Goal: Find specific page/section: Find specific page/section

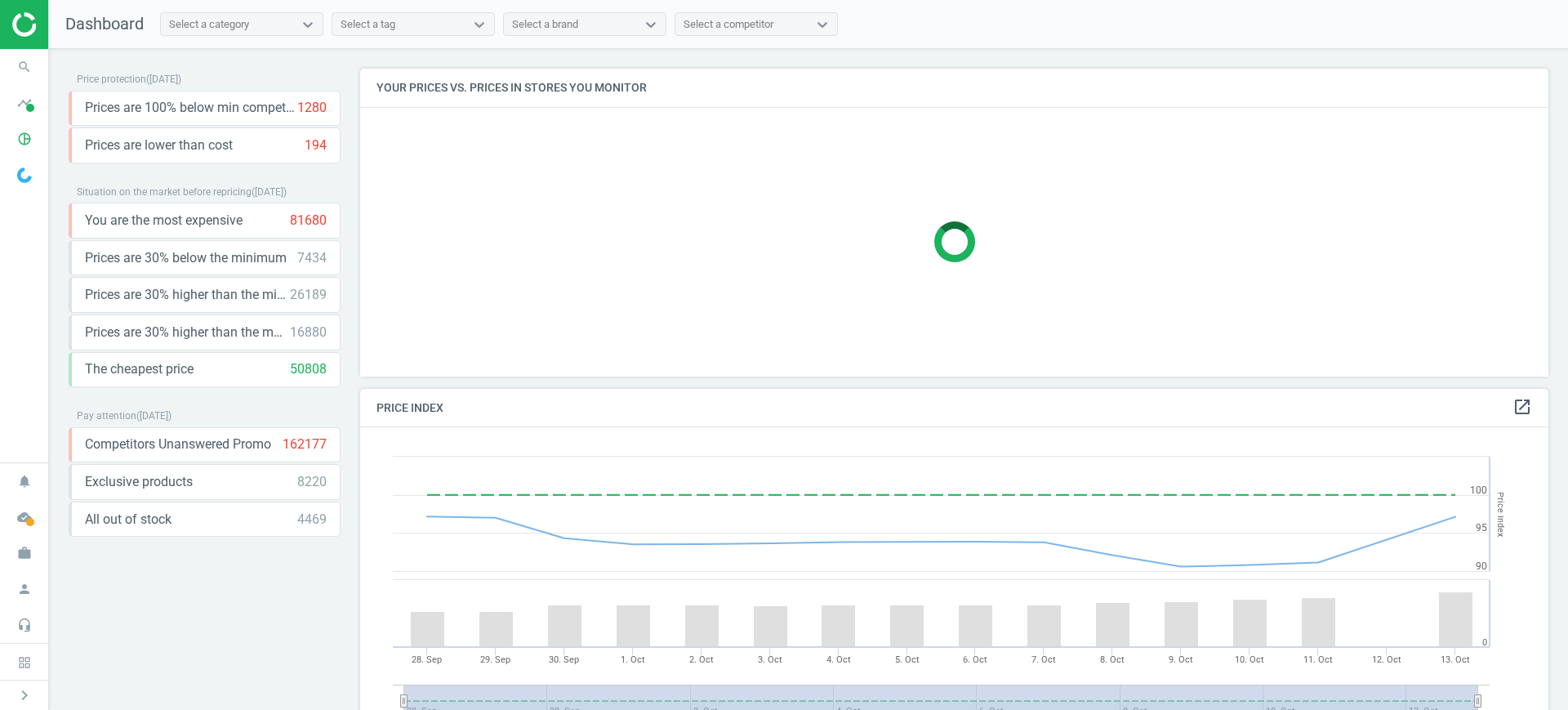
scroll to position [408, 1204]
click at [21, 151] on icon "pie_chart_outlined" at bounding box center [24, 139] width 31 height 31
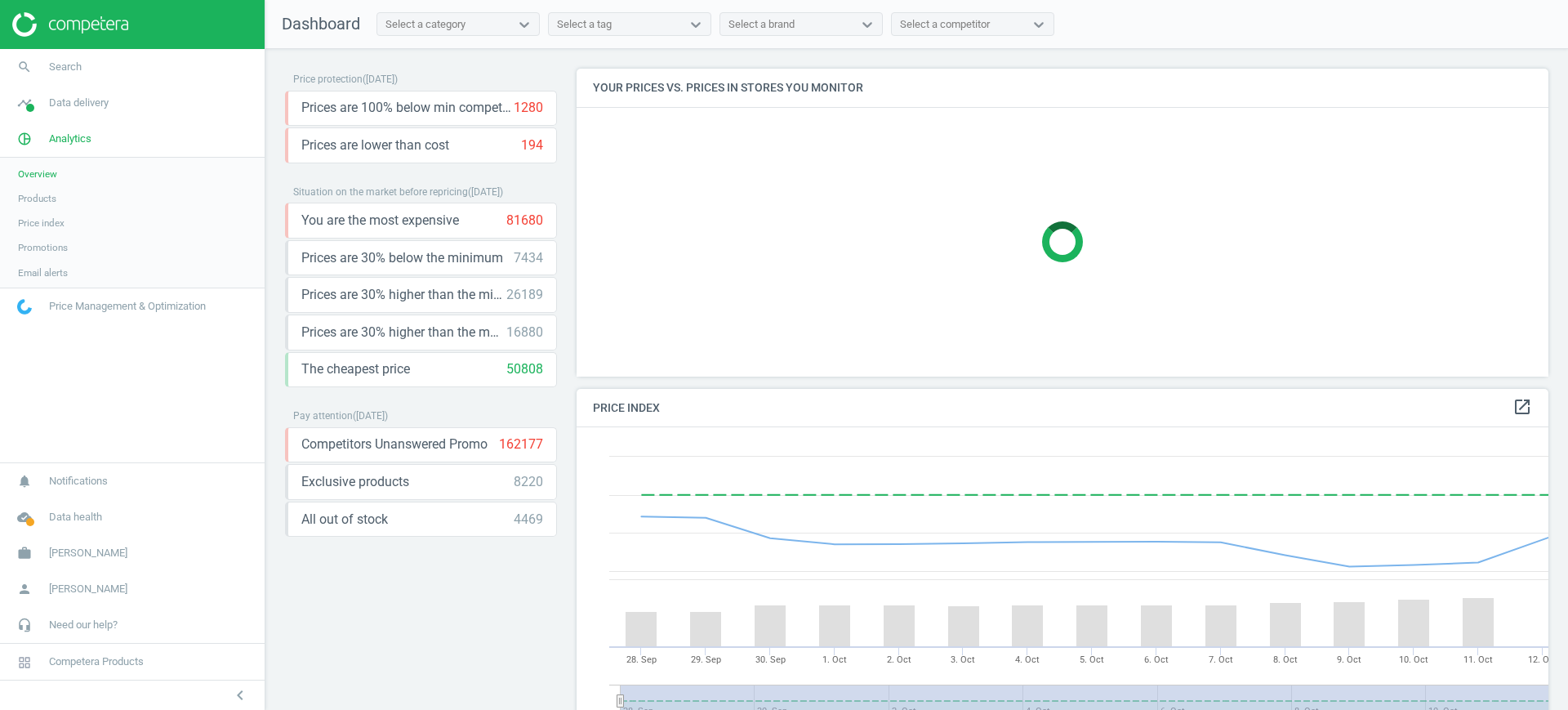
scroll to position [408, 988]
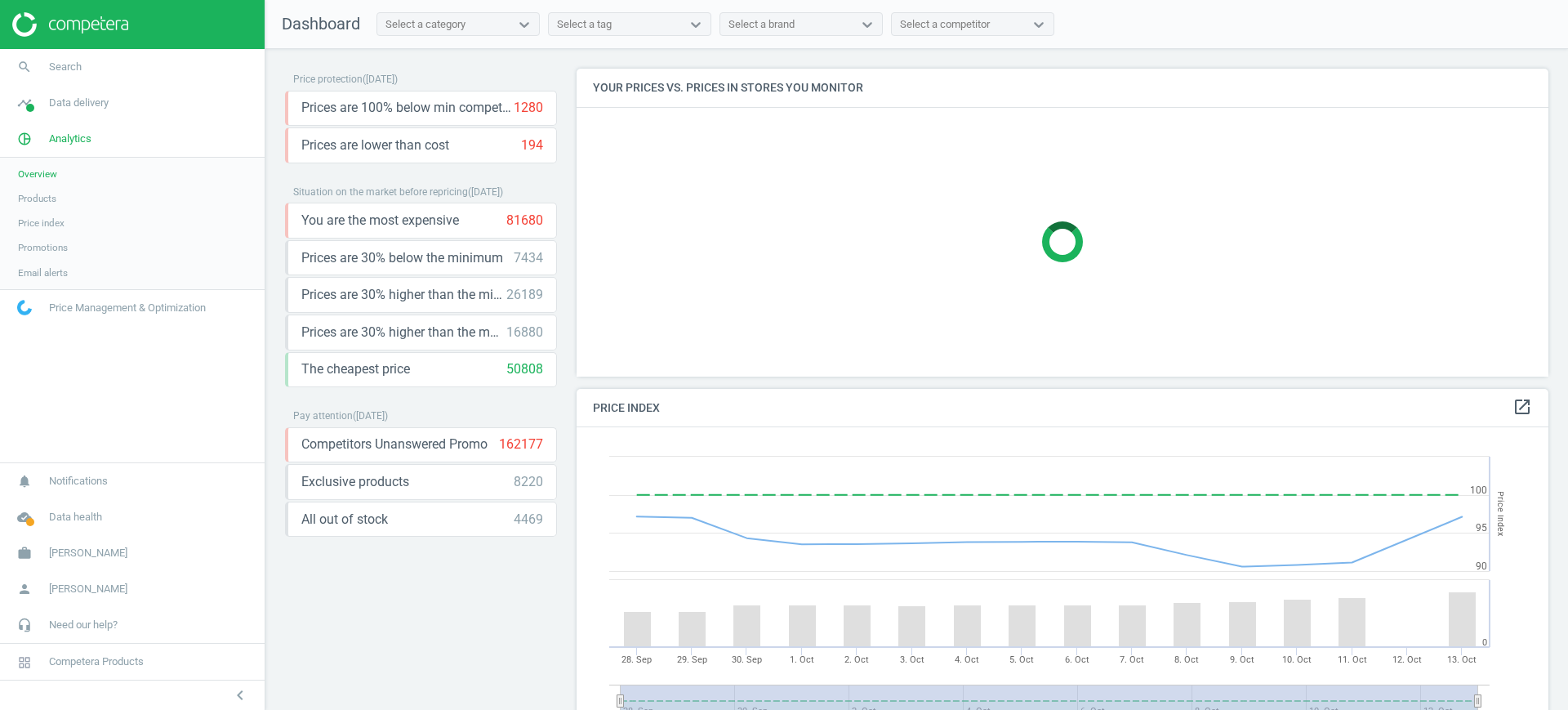
click at [45, 196] on span "Products" at bounding box center [37, 198] width 39 height 13
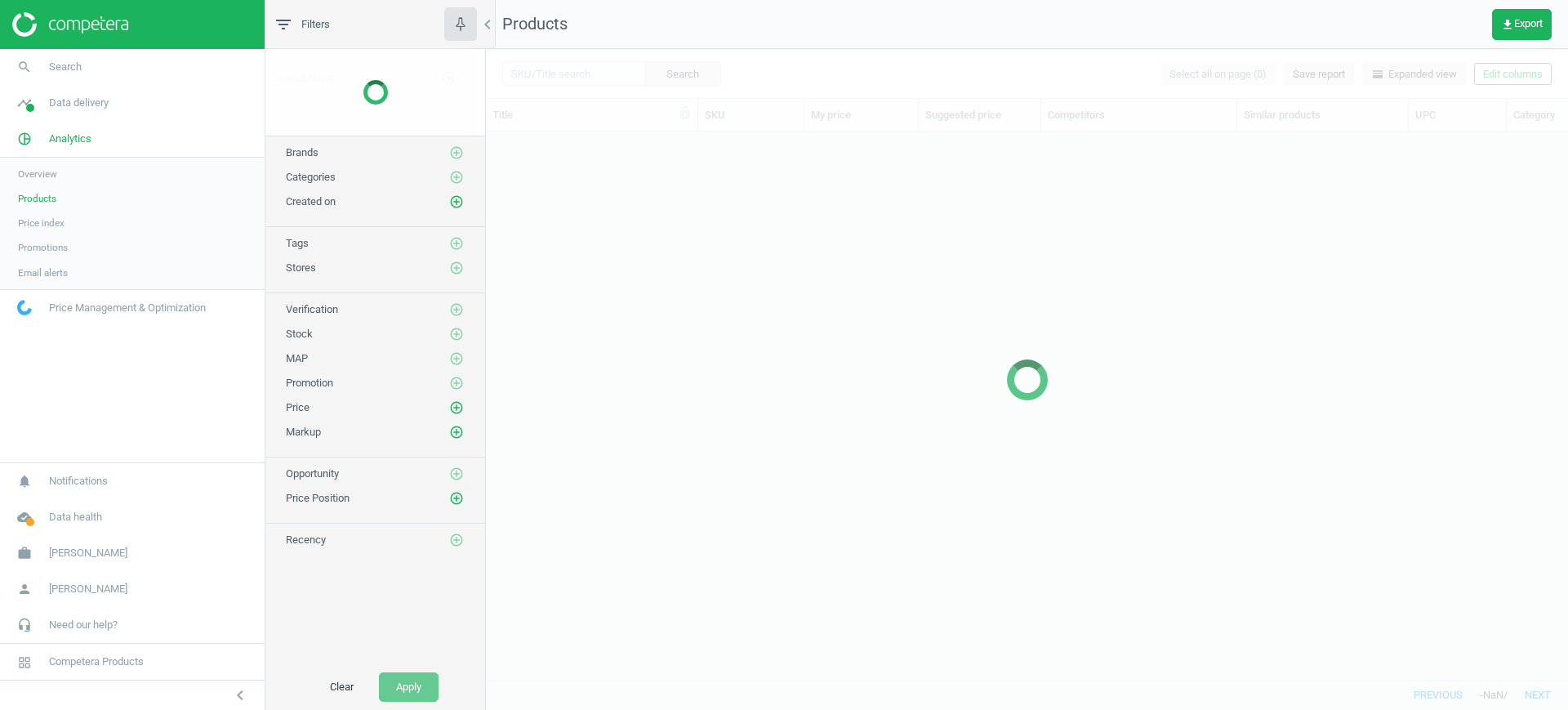
scroll to position [516, 1066]
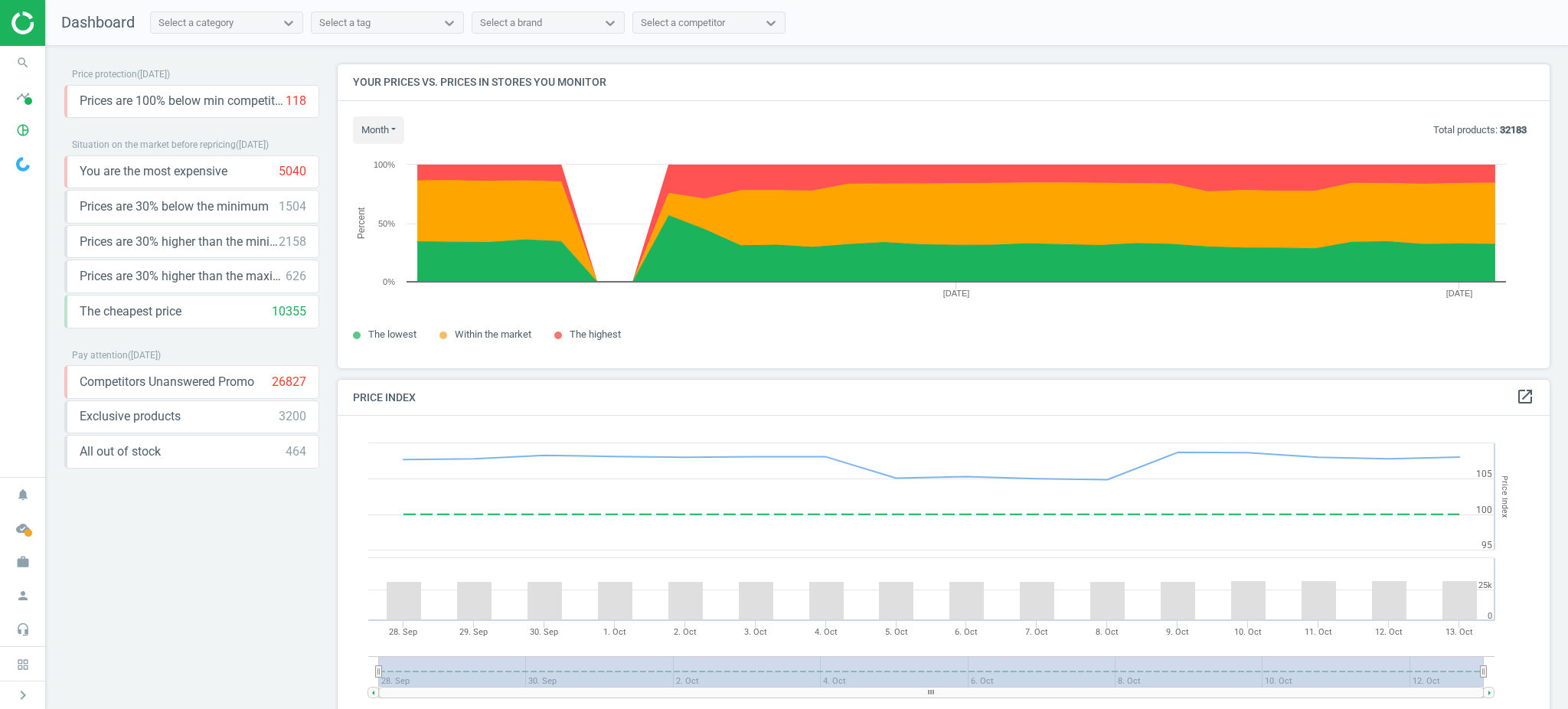
scroll to position [383, 1227]
click at [22, 128] on icon "pie_chart_outlined" at bounding box center [22, 130] width 29 height 29
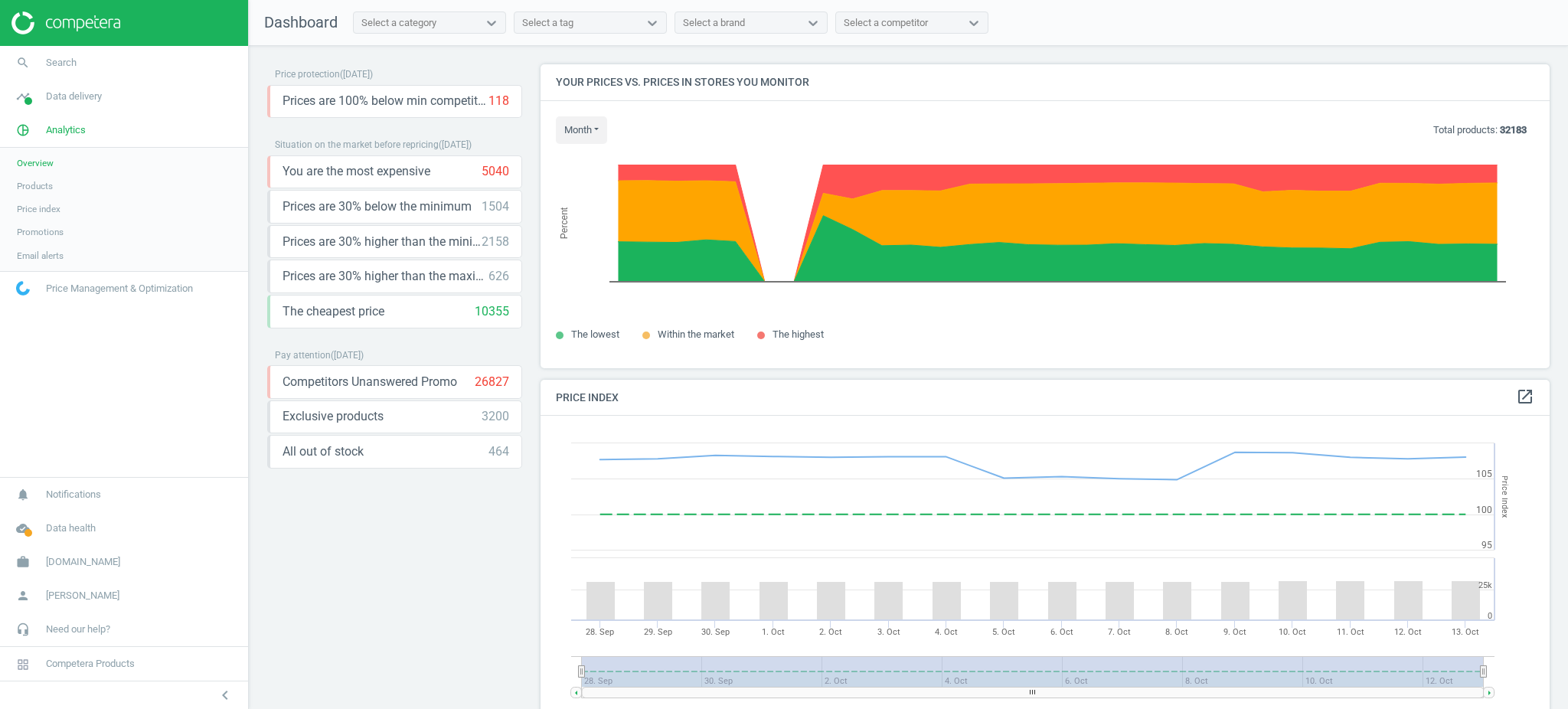
scroll to position [383, 1025]
click at [38, 185] on span "Products" at bounding box center [35, 185] width 36 height 12
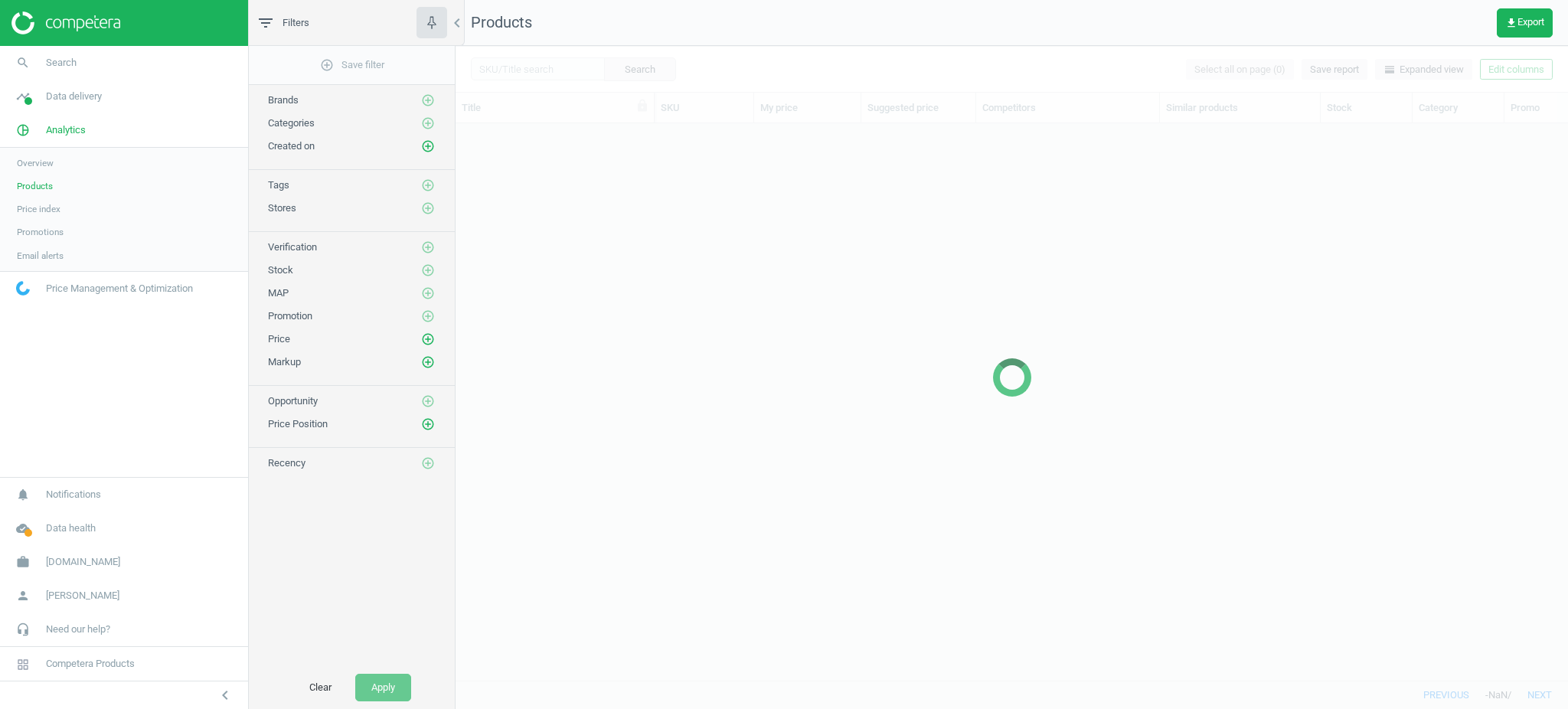
scroll to position [526, 1096]
click at [545, 81] on div at bounding box center [1012, 377] width 1112 height 662
click at [550, 68] on div at bounding box center [1012, 377] width 1112 height 662
click at [543, 81] on div at bounding box center [1012, 377] width 1112 height 662
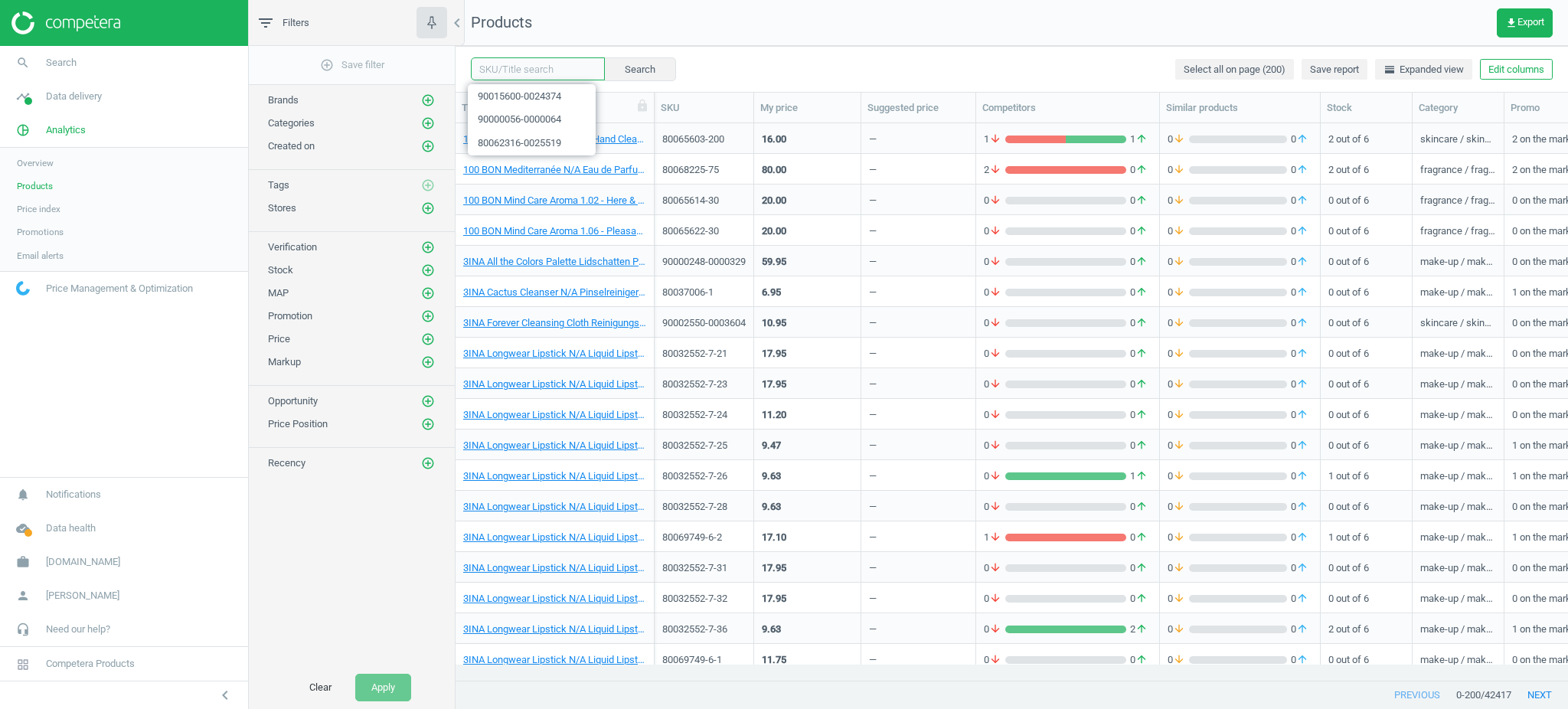
click at [524, 68] on input "text" at bounding box center [538, 69] width 134 height 23
paste input "90003862-0005605"
type input "90003862-0005605"
click at [628, 63] on button "Search" at bounding box center [640, 69] width 72 height 23
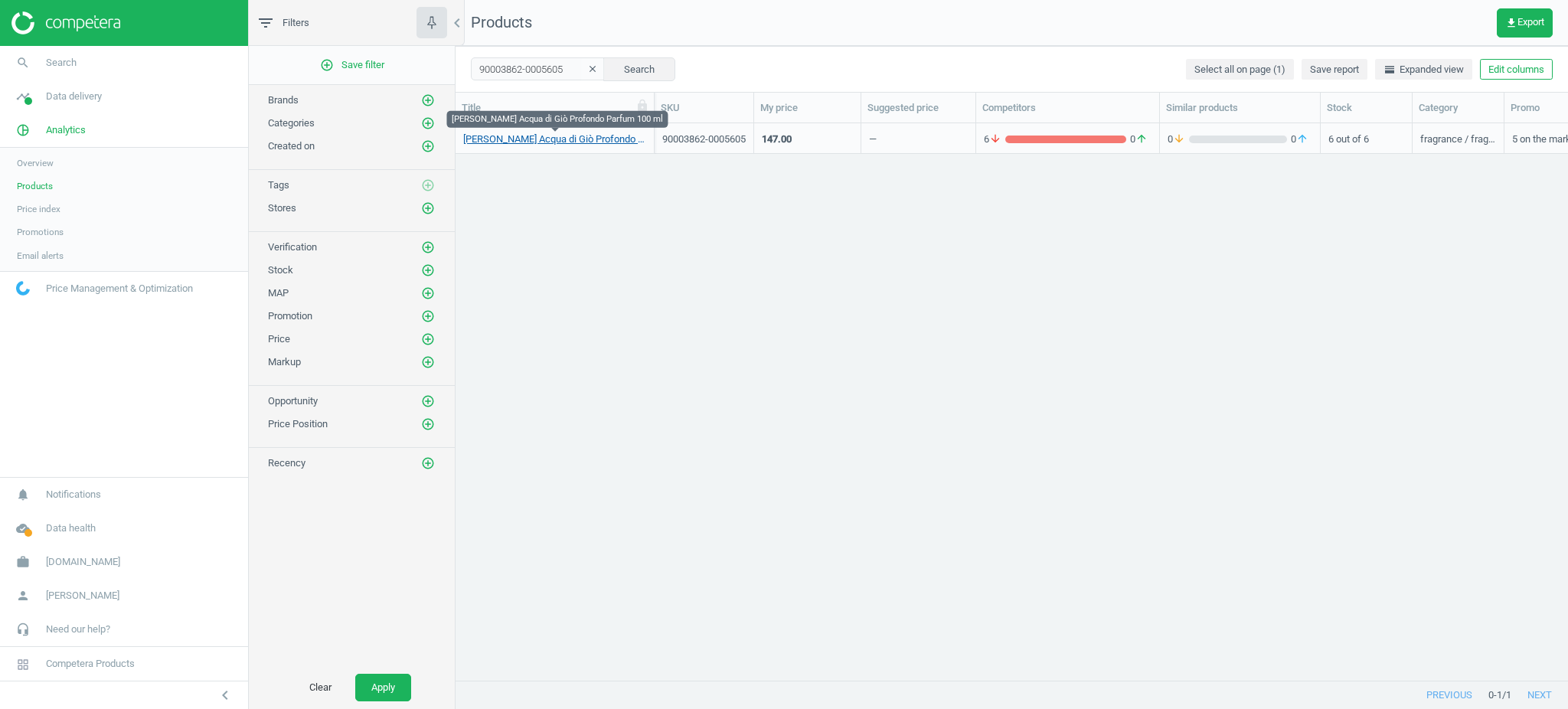
click at [567, 134] on link "Giorgio Armani Acqua di Giò Profondo Parfum 100 ml" at bounding box center [554, 139] width 183 height 14
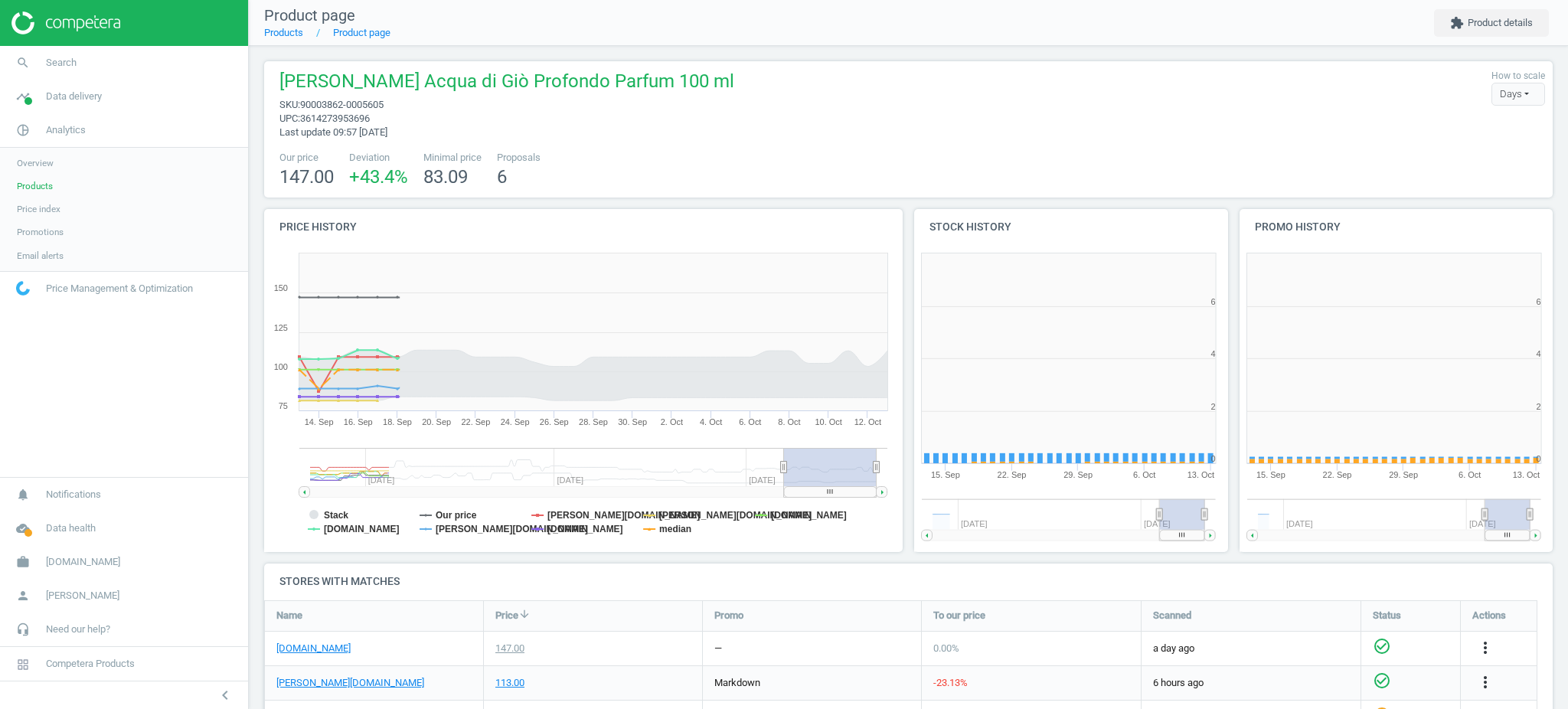
scroll to position [338, 340]
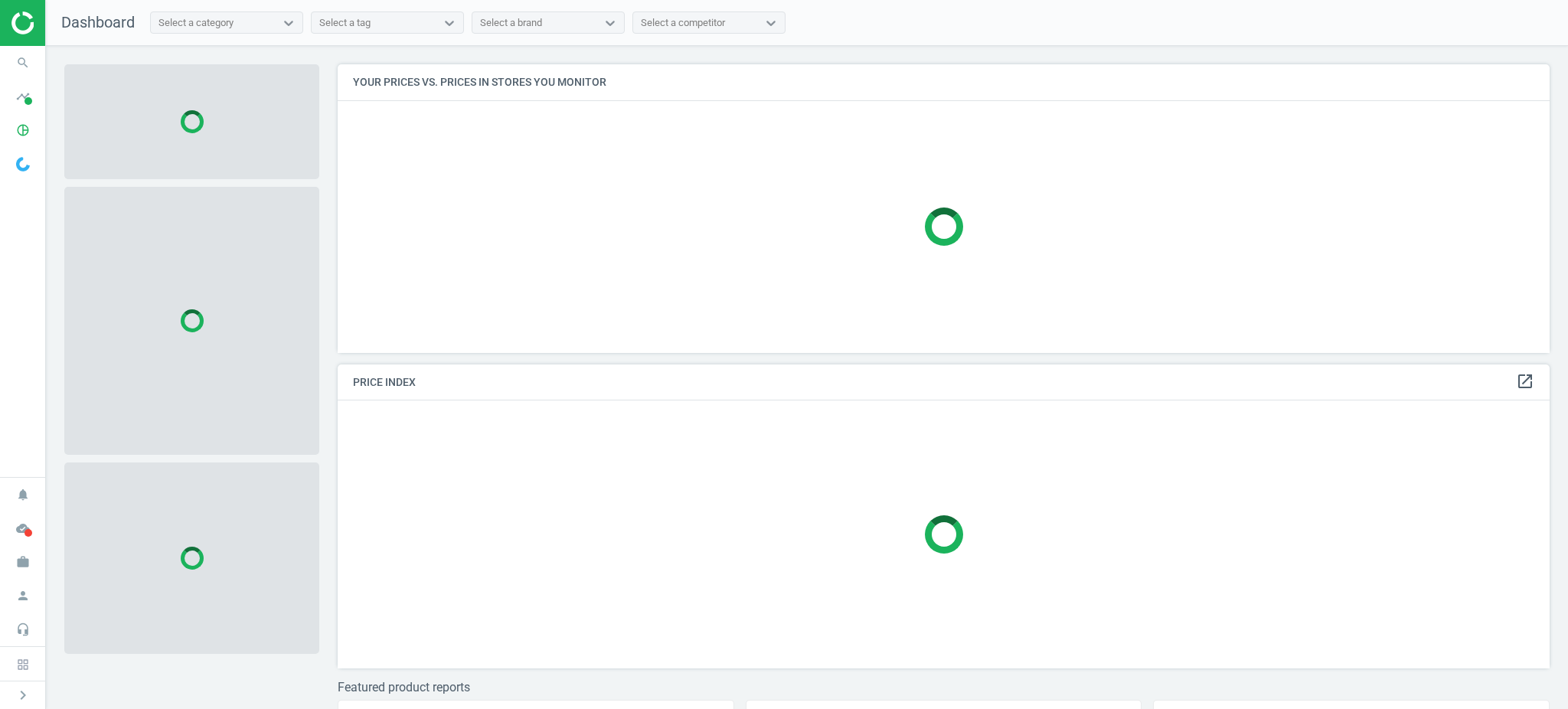
scroll to position [320, 1227]
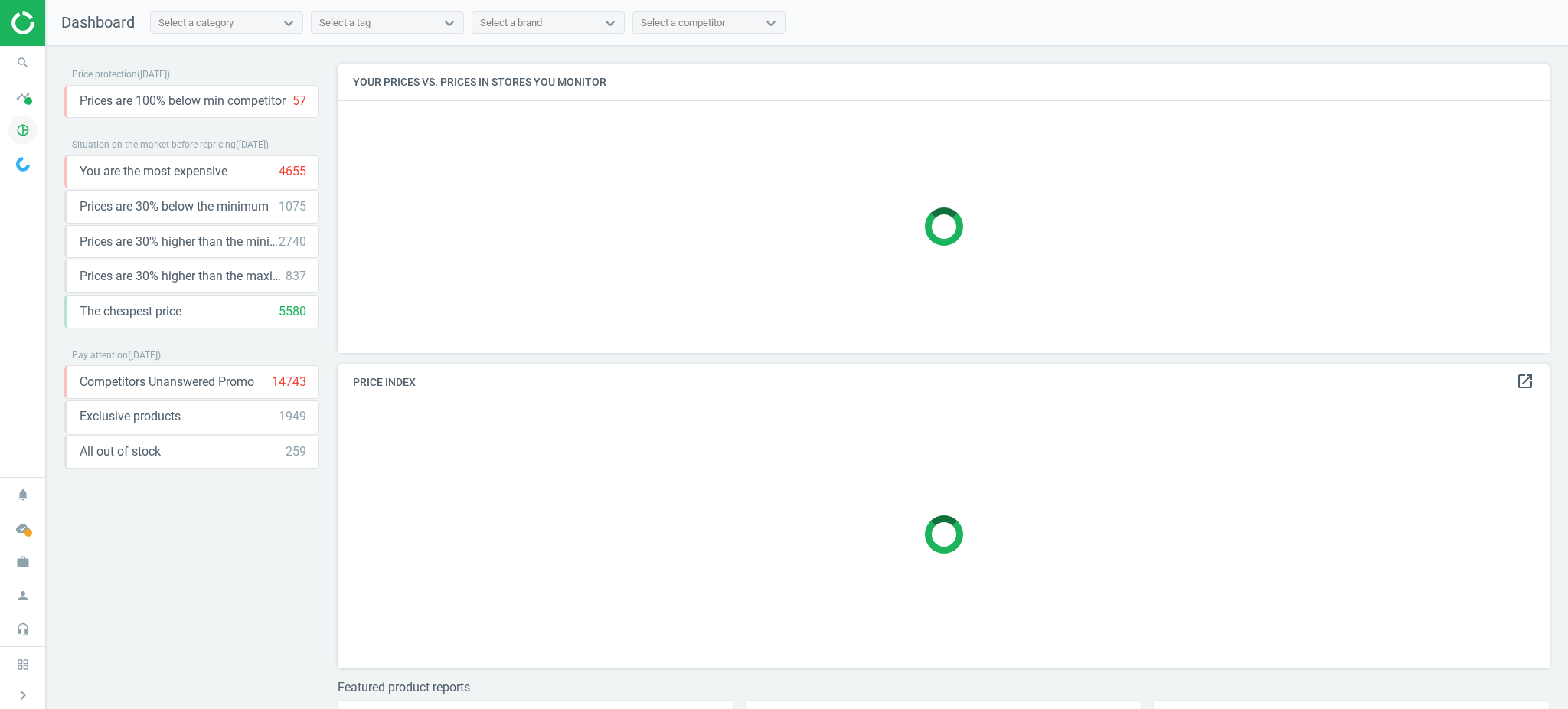
click at [16, 142] on icon "pie_chart_outlined" at bounding box center [22, 130] width 29 height 29
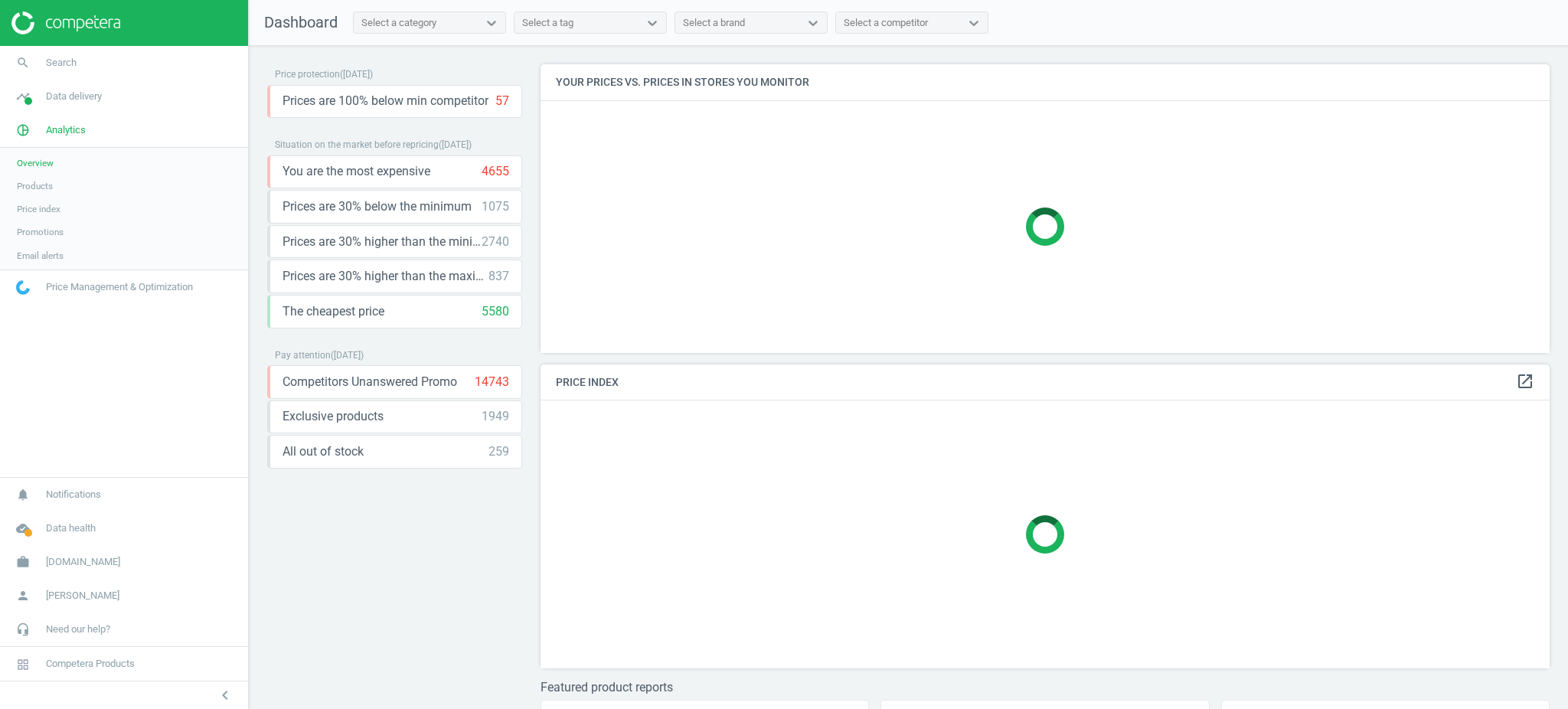
scroll to position [320, 1025]
click at [26, 183] on span "Products" at bounding box center [35, 185] width 36 height 12
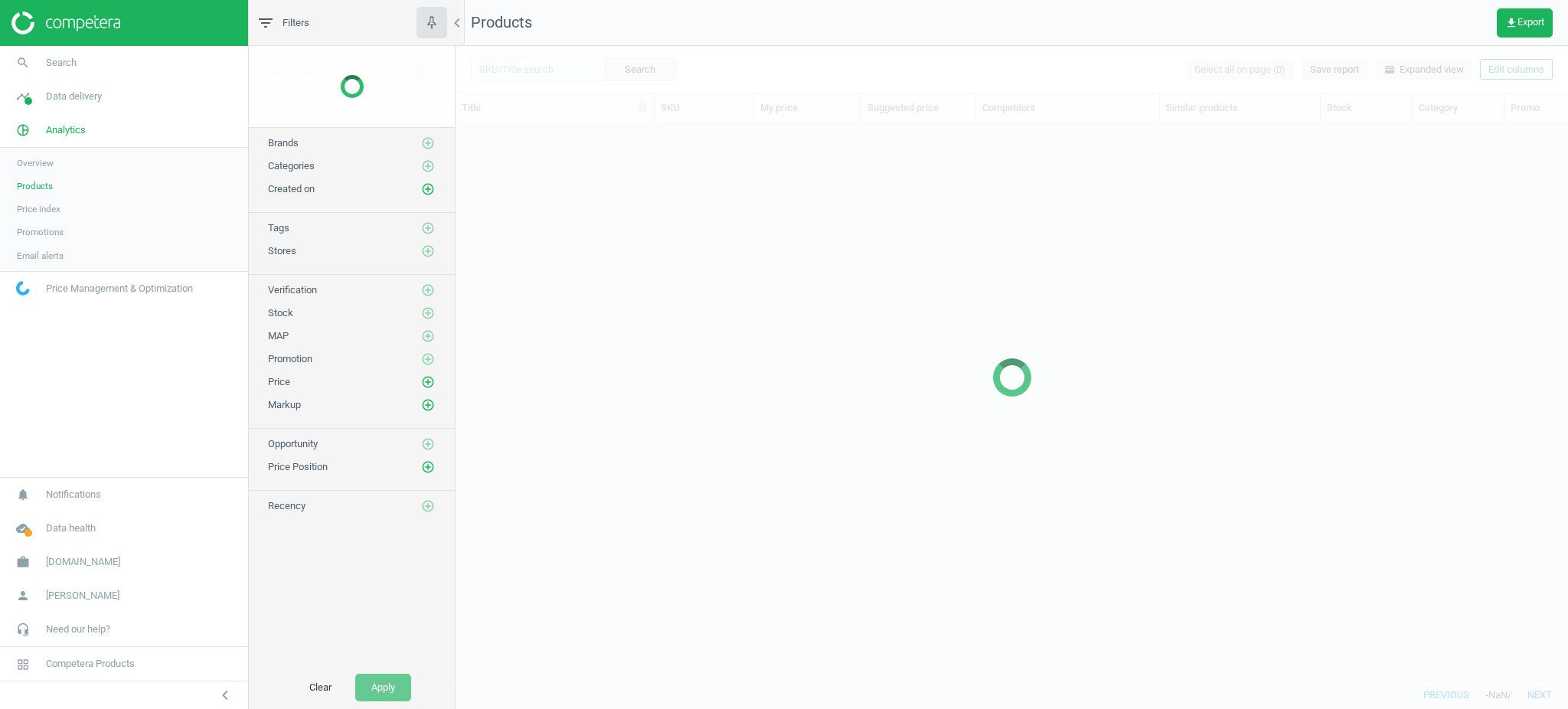
scroll to position [526, 1096]
click at [562, 77] on div at bounding box center [1012, 377] width 1112 height 662
click at [562, 71] on div at bounding box center [1012, 377] width 1112 height 662
click at [562, 70] on div at bounding box center [1012, 377] width 1112 height 662
click at [565, 70] on input "text" at bounding box center [538, 69] width 134 height 23
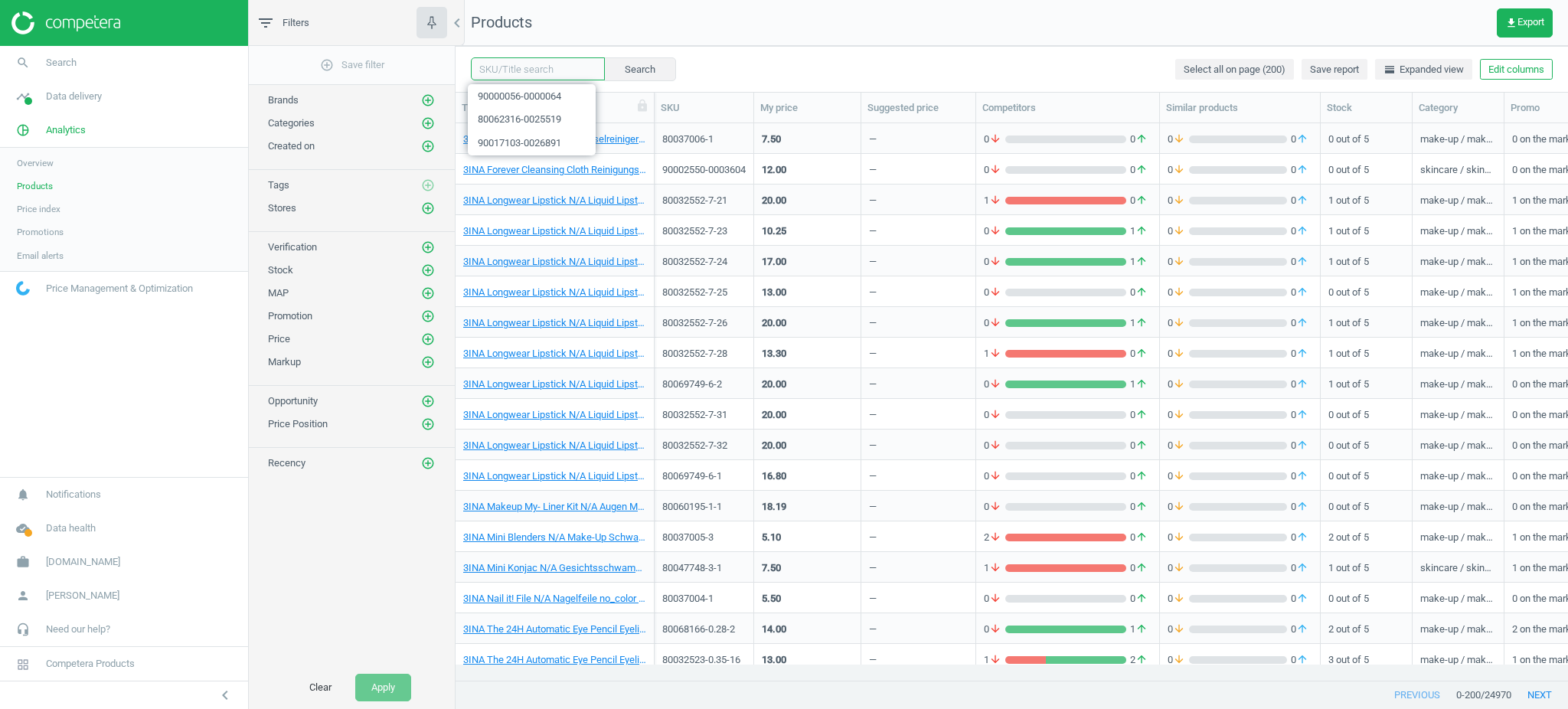
click at [567, 69] on input "text" at bounding box center [538, 69] width 134 height 23
paste input "90015600-0024374"
type input "90015600-0024374"
click at [613, 67] on button "Search" at bounding box center [640, 69] width 72 height 23
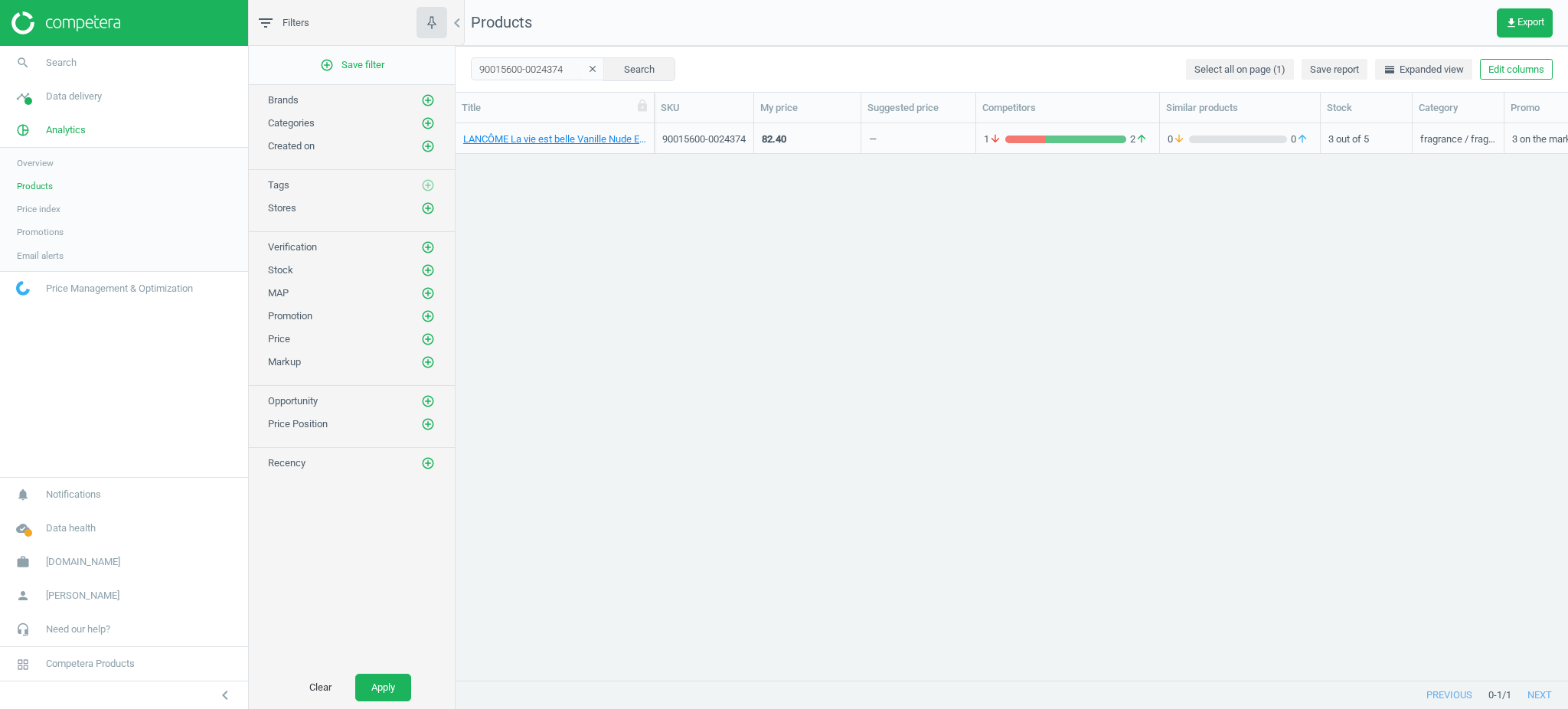
click at [611, 146] on div "LANCÔME La vie est belle Vanille Nude Eau de Parfum 50 ml" at bounding box center [554, 142] width 183 height 19
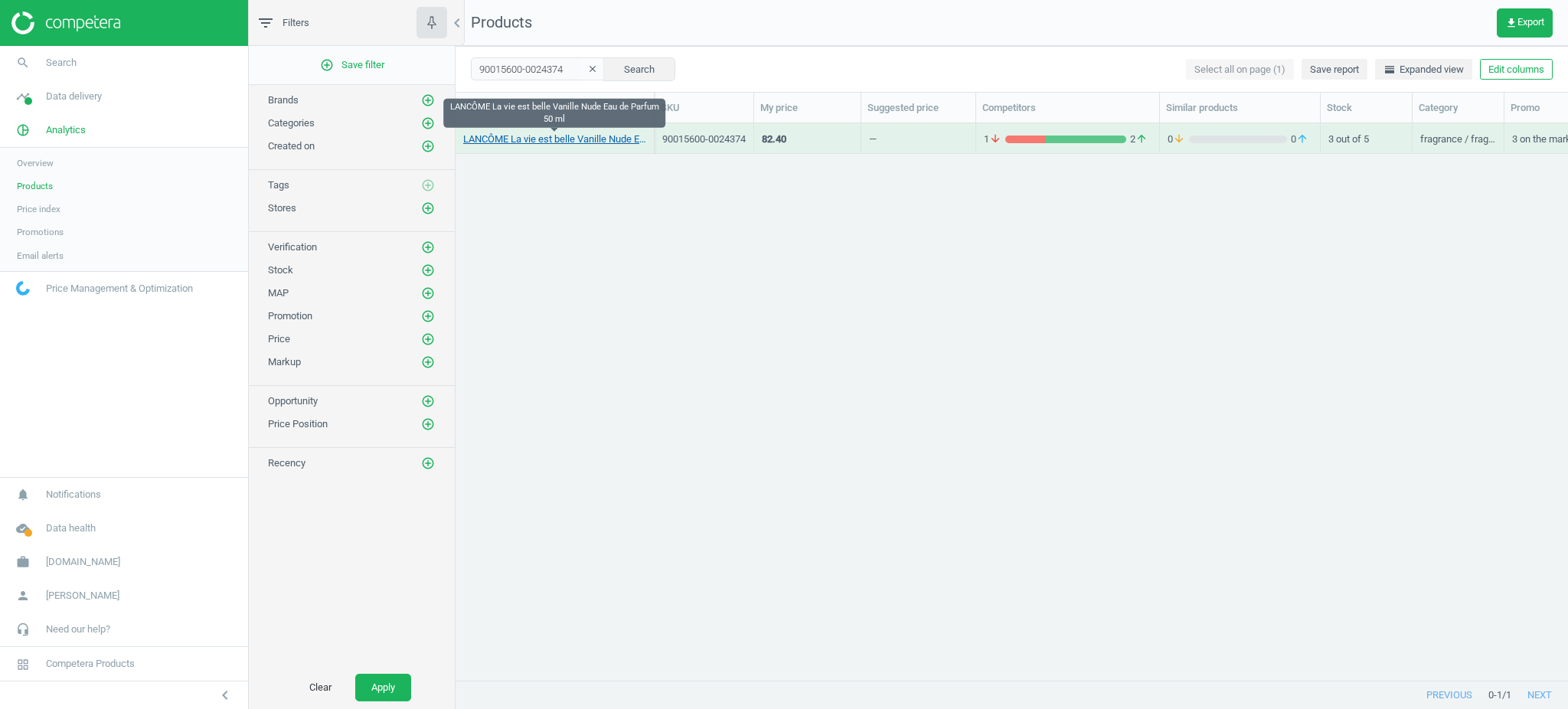
click at [609, 136] on link "LANCÔME La vie est belle Vanille Nude Eau de Parfum 50 ml" at bounding box center [554, 139] width 183 height 14
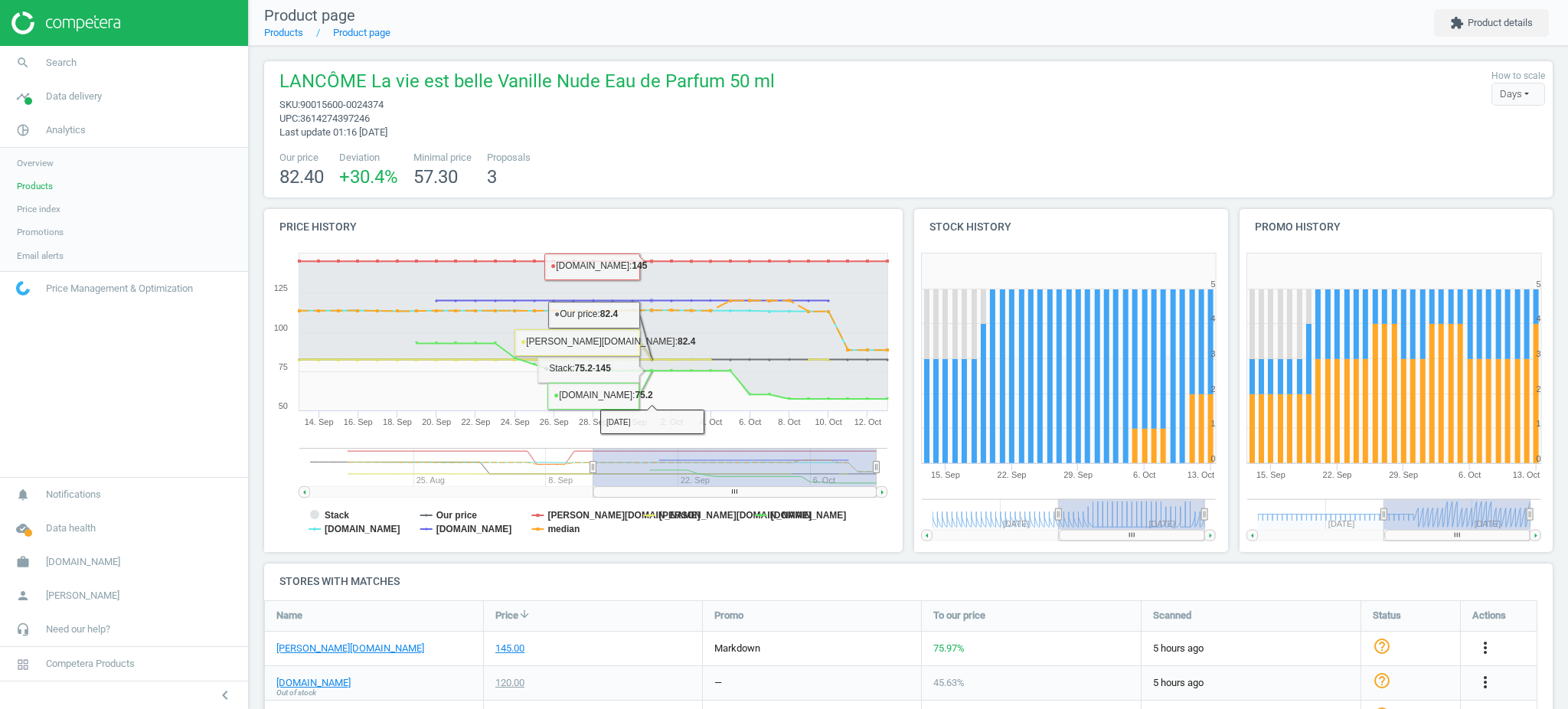
scroll to position [173, 0]
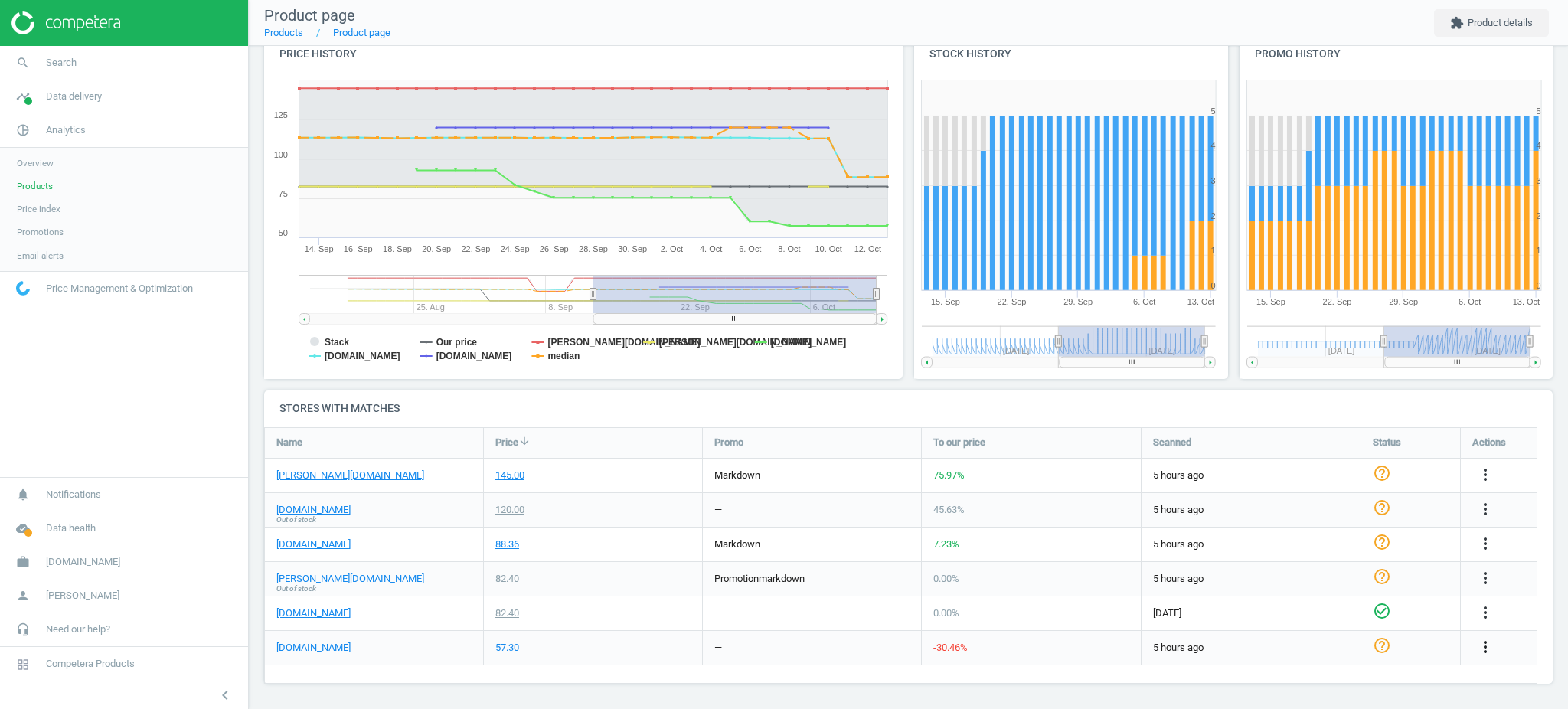
click at [1484, 642] on icon "more_vert" at bounding box center [1485, 646] width 18 height 18
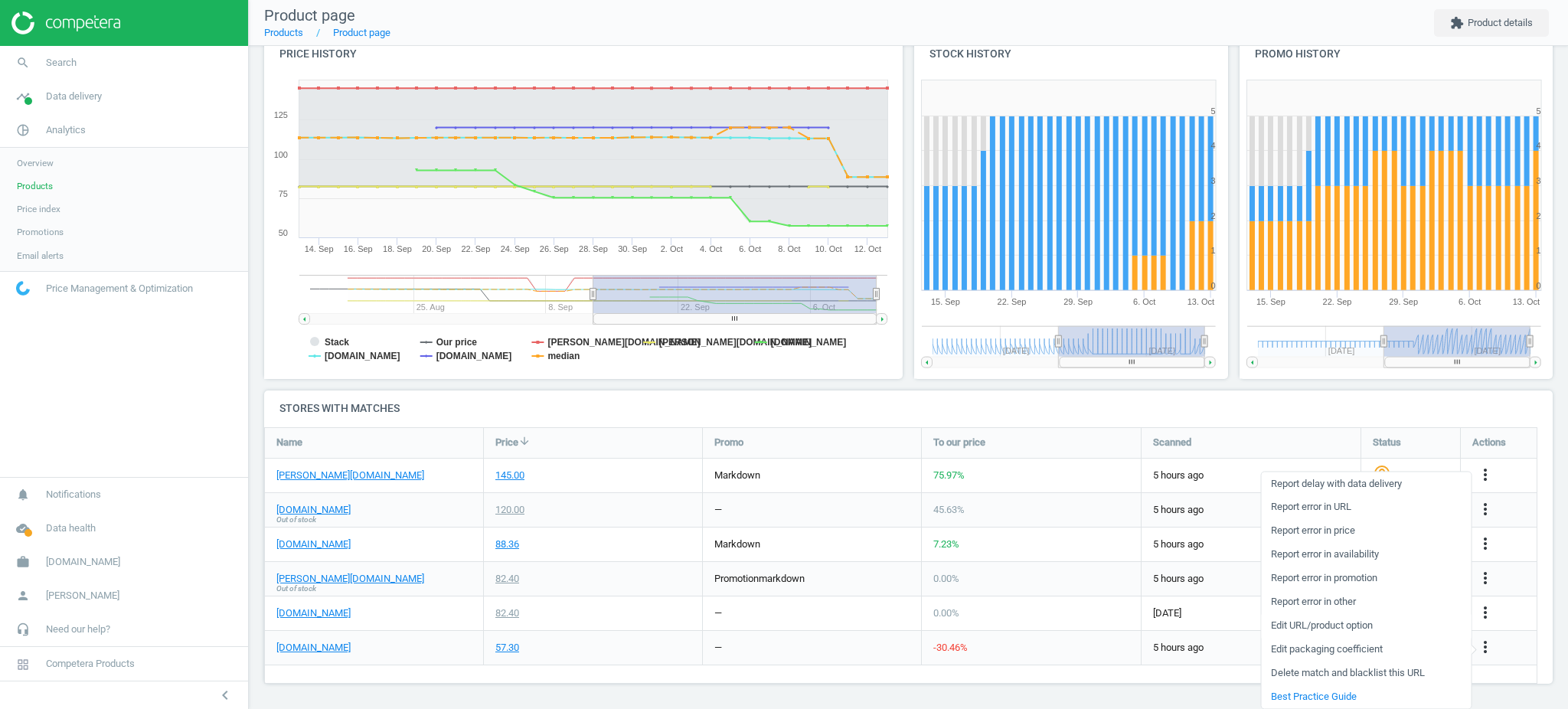
click at [1355, 626] on link "Edit URL/product option" at bounding box center [1365, 626] width 209 height 24
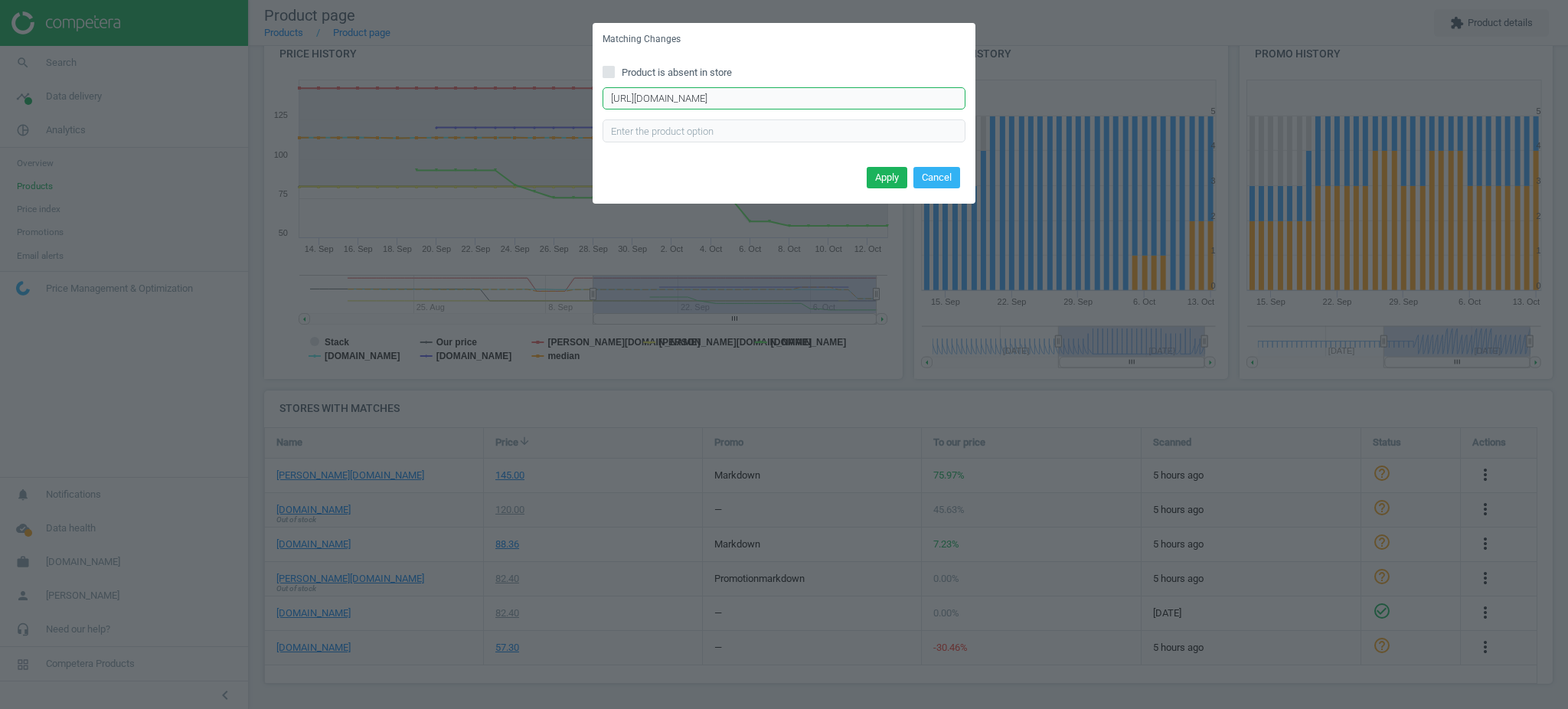
scroll to position [0, 71]
drag, startPoint x: 853, startPoint y: 97, endPoint x: 1001, endPoint y: 96, distance: 148.0
click at [1001, 96] on div "Matching Changes Product is absent in store https://www.notino.ch/lancome/la-vi…" at bounding box center [784, 354] width 1568 height 709
click at [940, 180] on button "Cancel" at bounding box center [936, 177] width 47 height 22
